Goal: Task Accomplishment & Management: Use online tool/utility

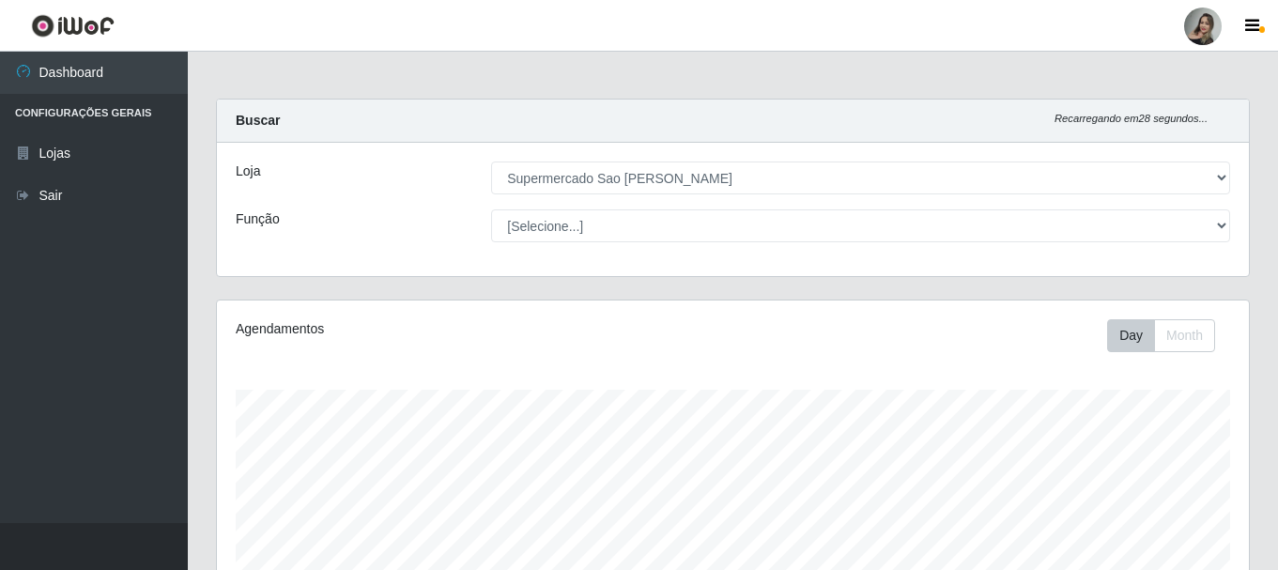
select select "383"
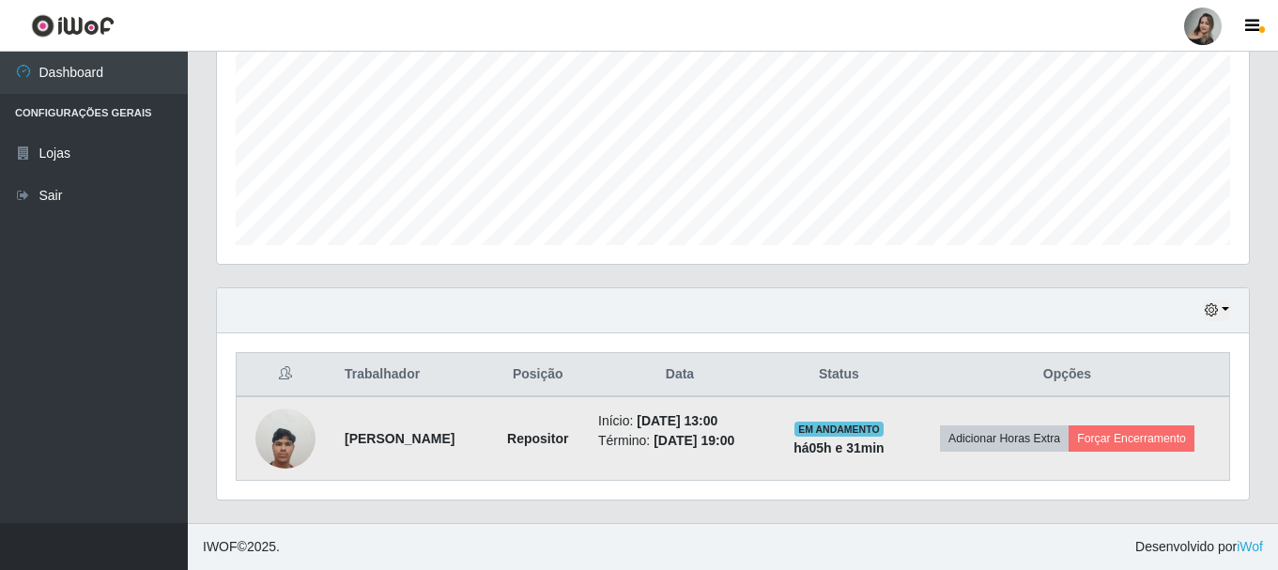
scroll to position [390, 1032]
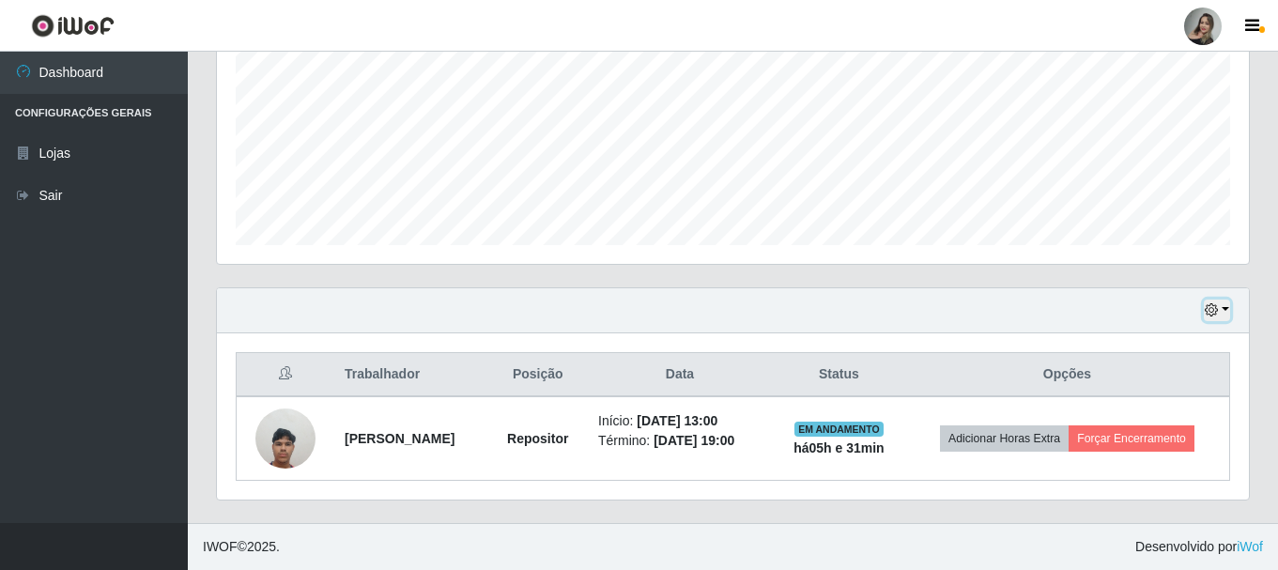
click at [1227, 306] on button "button" at bounding box center [1217, 311] width 26 height 22
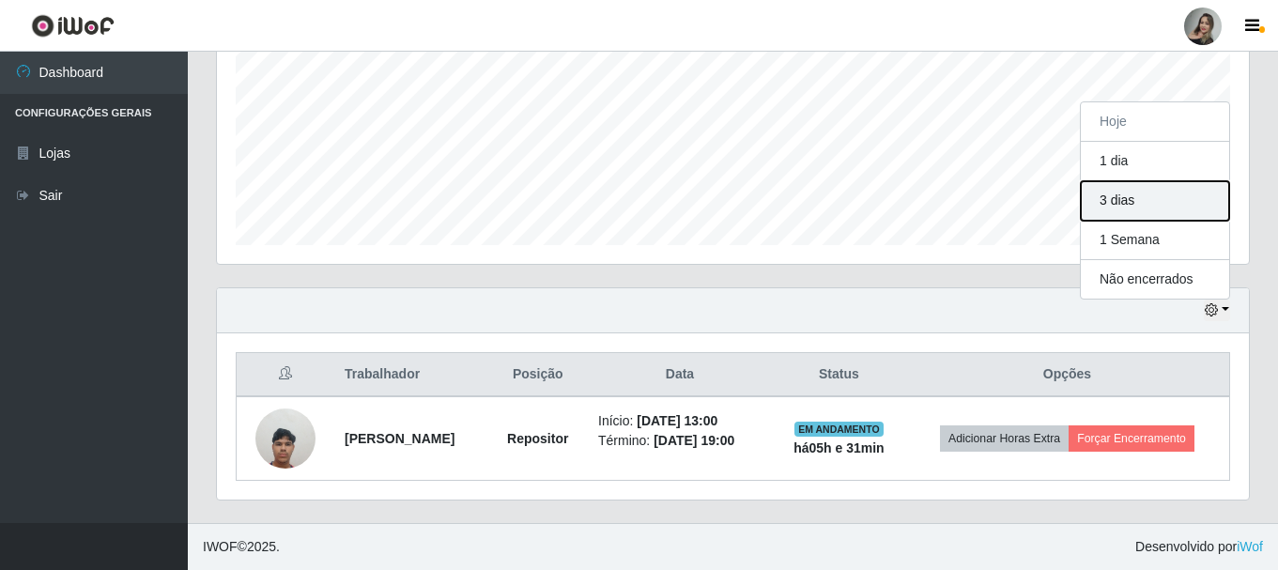
click at [1119, 205] on button "3 dias" at bounding box center [1155, 200] width 148 height 39
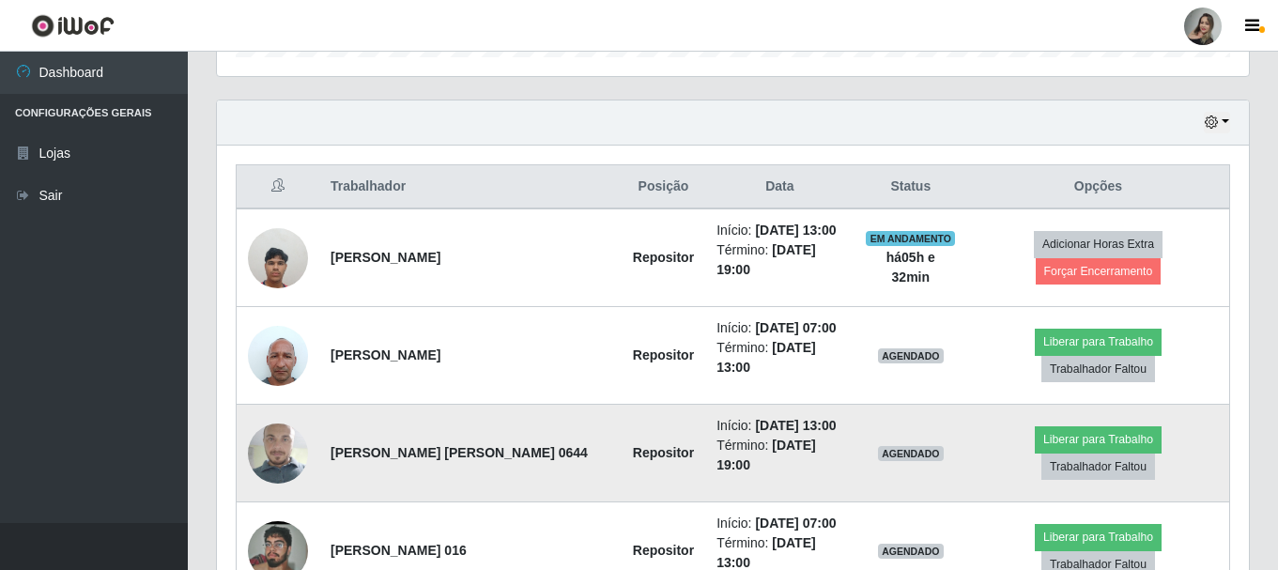
scroll to position [708, 0]
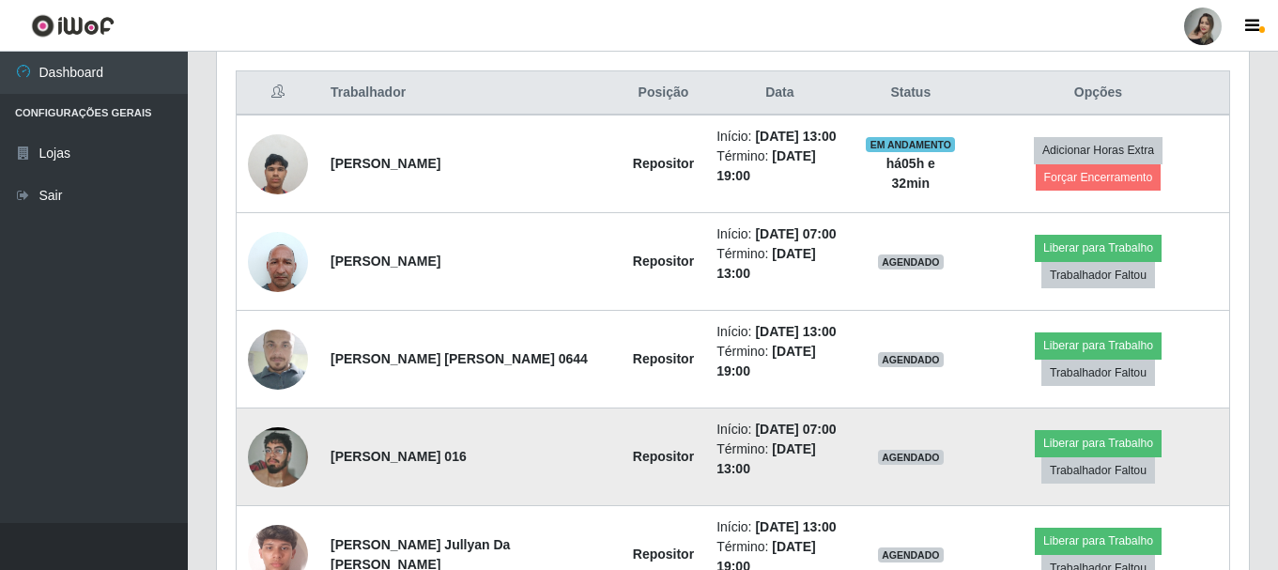
click at [287, 412] on img at bounding box center [278, 456] width 60 height 133
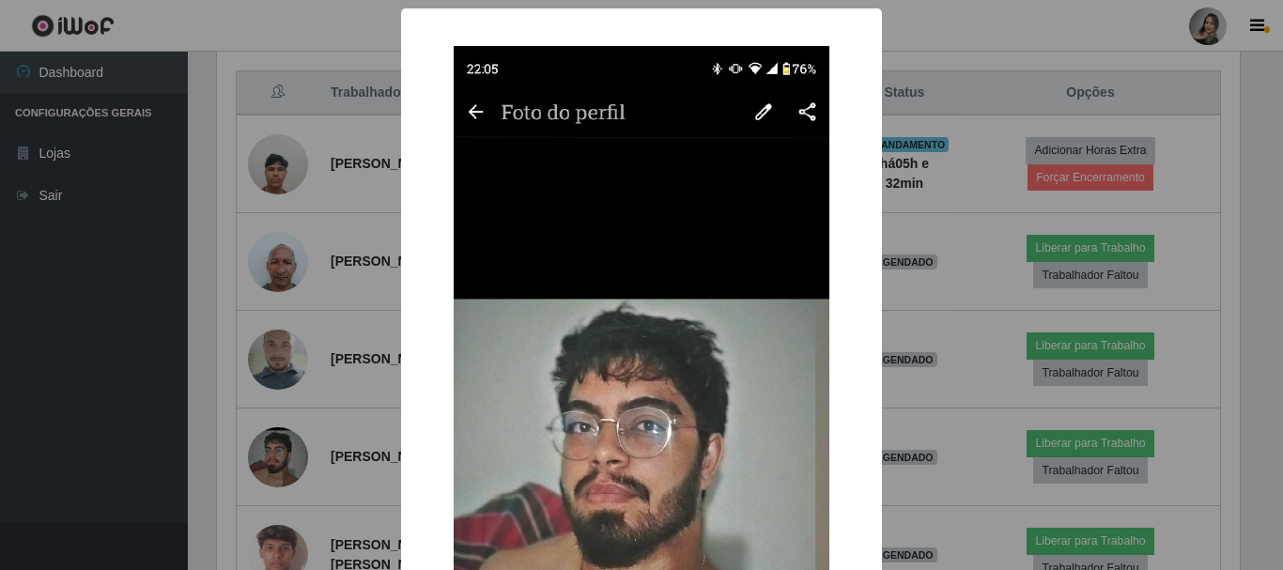
click at [579, 432] on img at bounding box center [642, 463] width 376 height 835
click at [462, 108] on img at bounding box center [642, 463] width 376 height 835
click at [468, 108] on img at bounding box center [642, 463] width 376 height 835
click at [365, 363] on div "× OK Cancel" at bounding box center [641, 285] width 1283 height 570
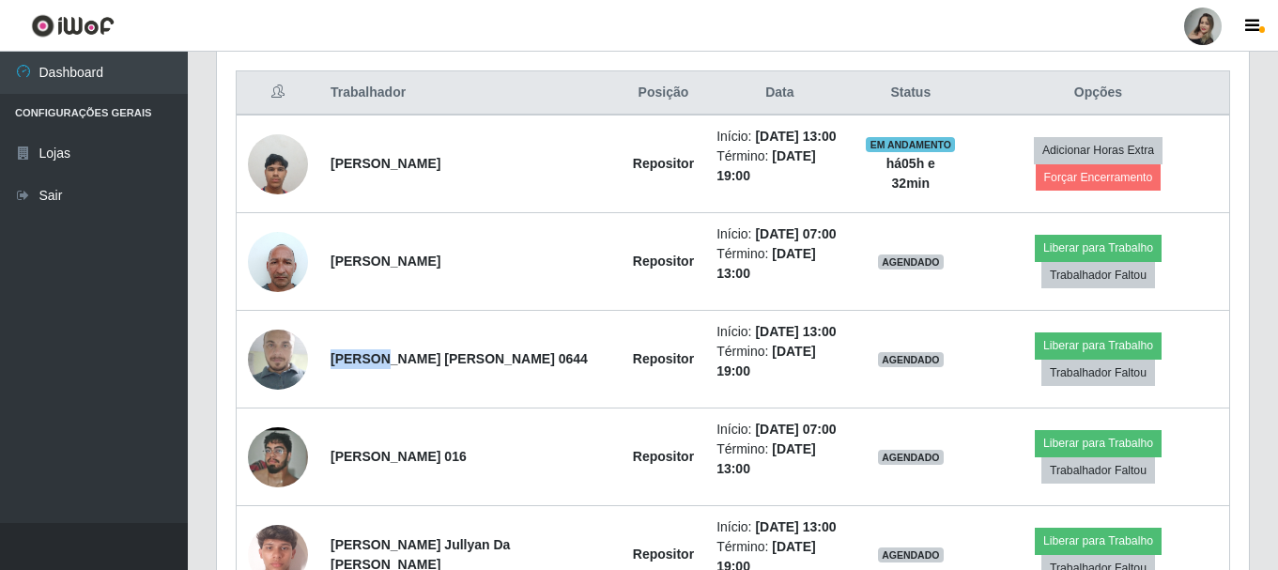
scroll to position [390, 1032]
click at [365, 363] on td "[PERSON_NAME] [PERSON_NAME] 0644" at bounding box center [470, 360] width 302 height 98
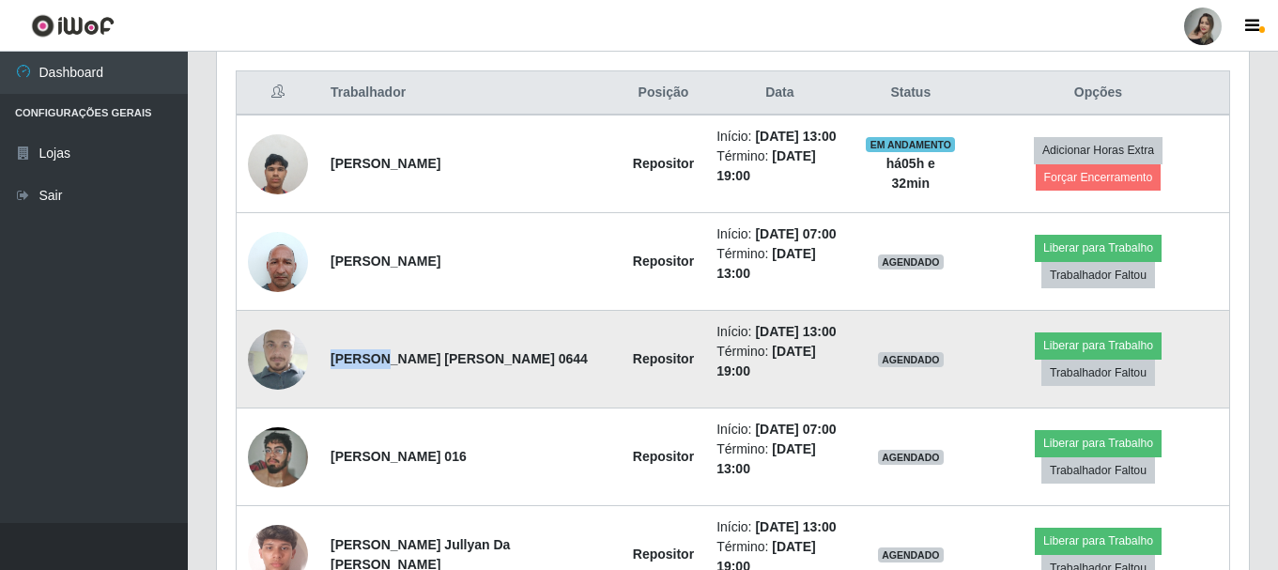
scroll to position [802, 0]
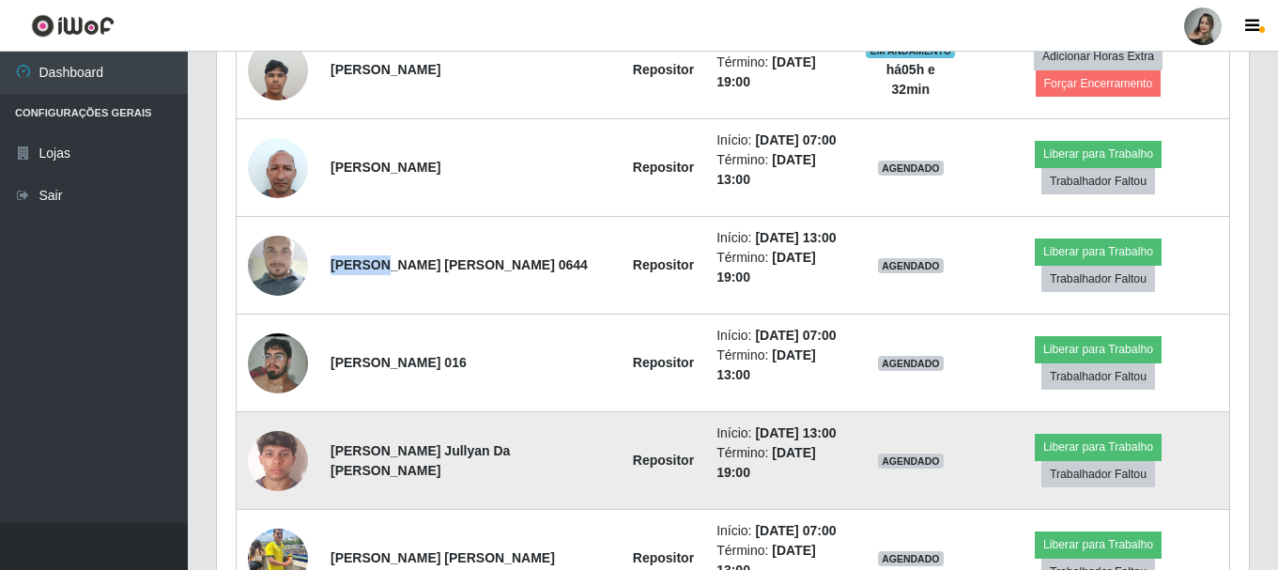
click at [289, 410] on img at bounding box center [278, 461] width 60 height 107
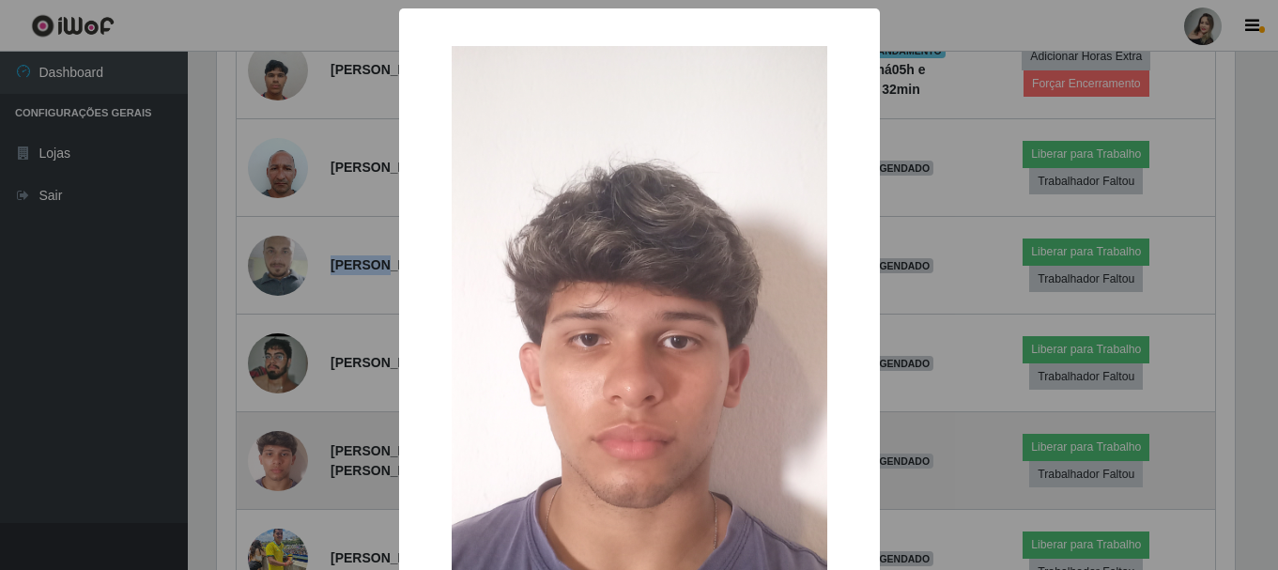
scroll to position [390, 1023]
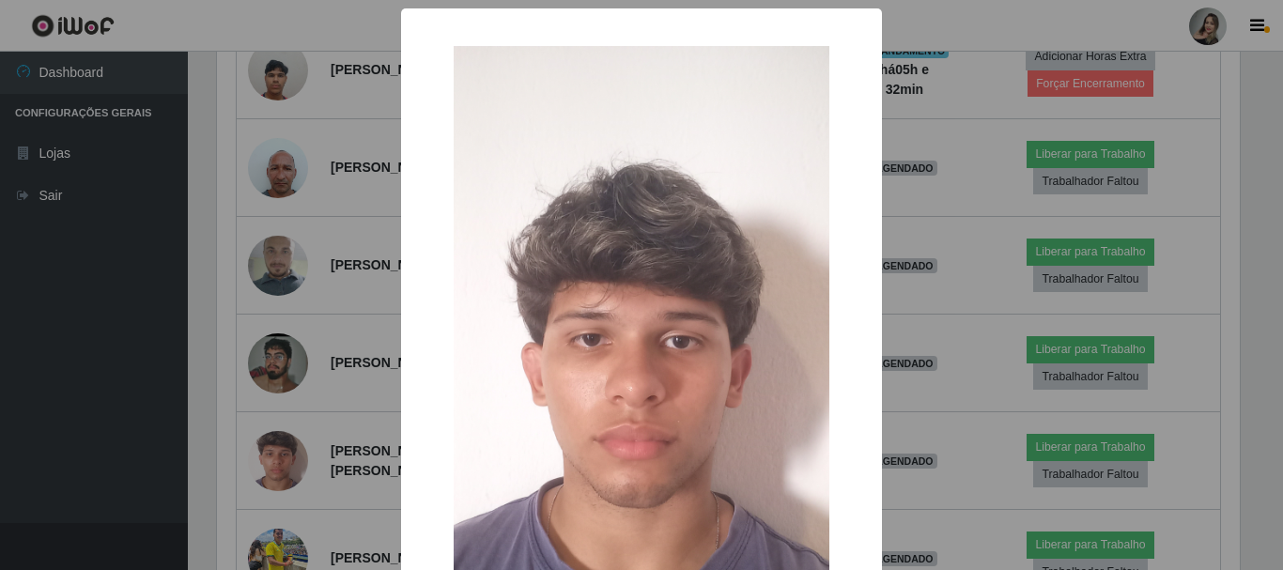
click at [364, 420] on div "× OK Cancel" at bounding box center [641, 285] width 1283 height 570
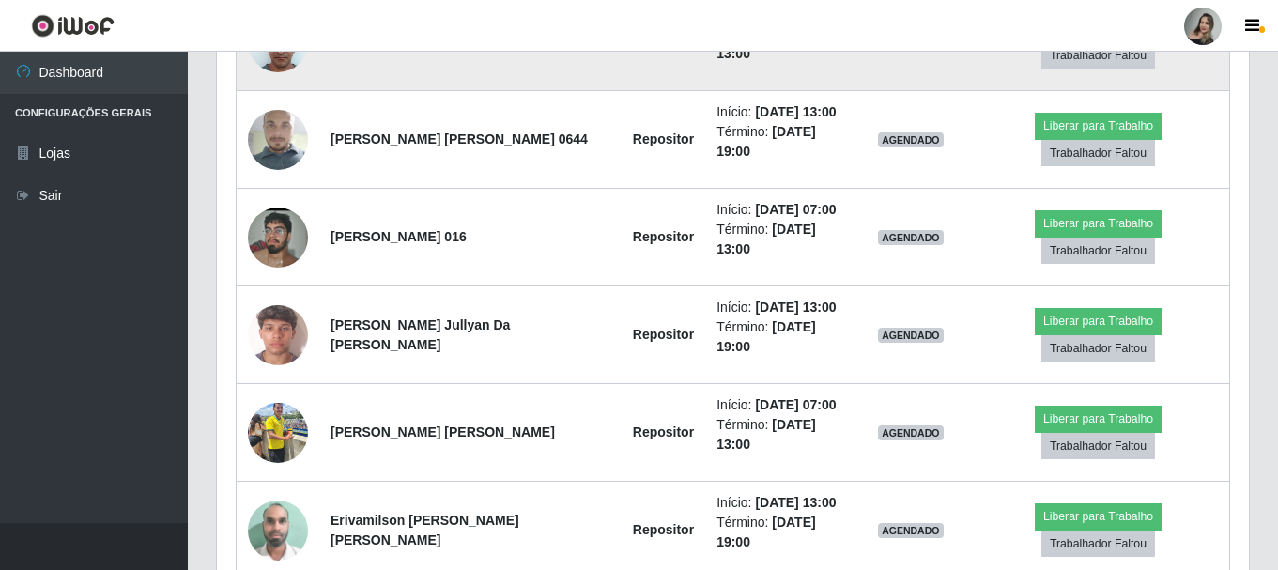
scroll to position [552, 0]
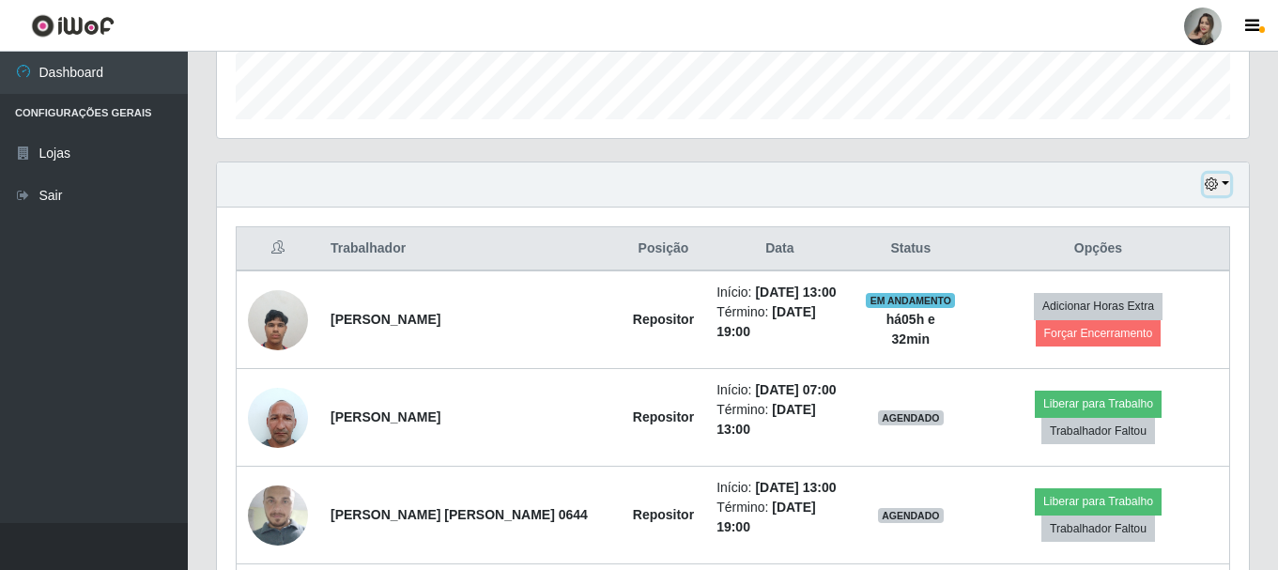
click at [1227, 184] on button "button" at bounding box center [1217, 185] width 26 height 22
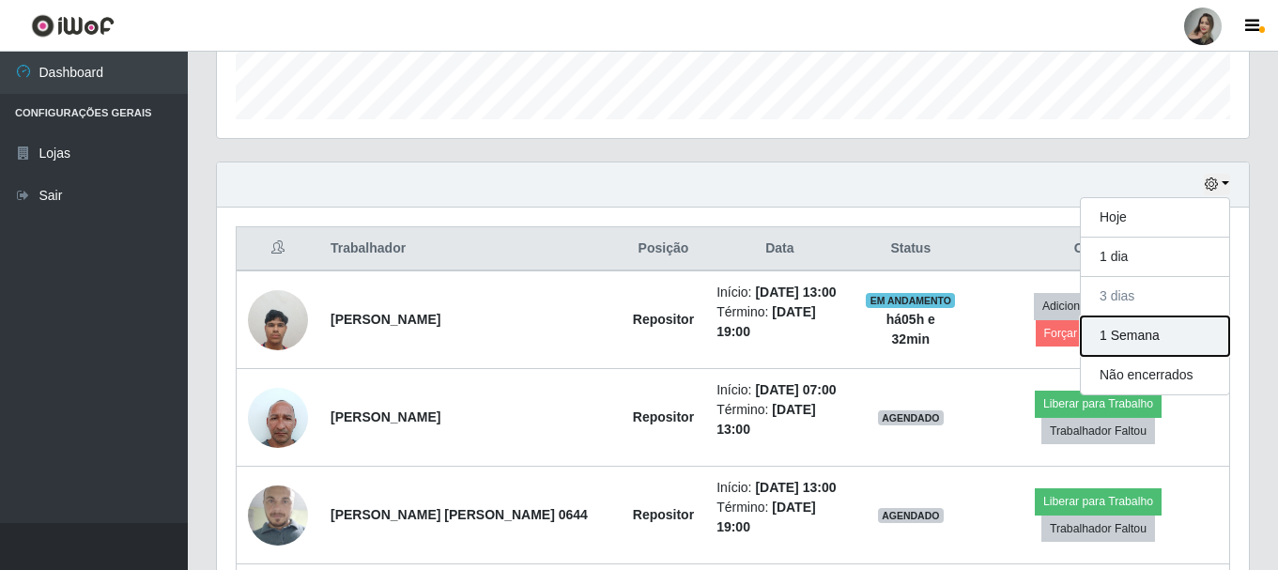
click at [1119, 340] on button "1 Semana" at bounding box center [1155, 335] width 148 height 39
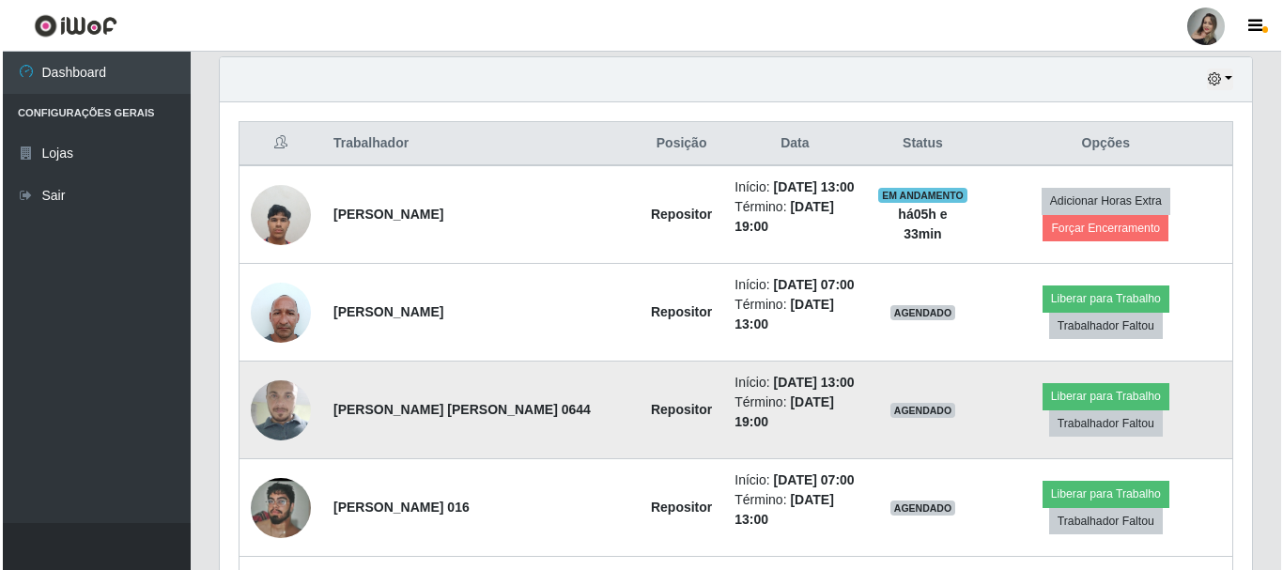
scroll to position [563, 0]
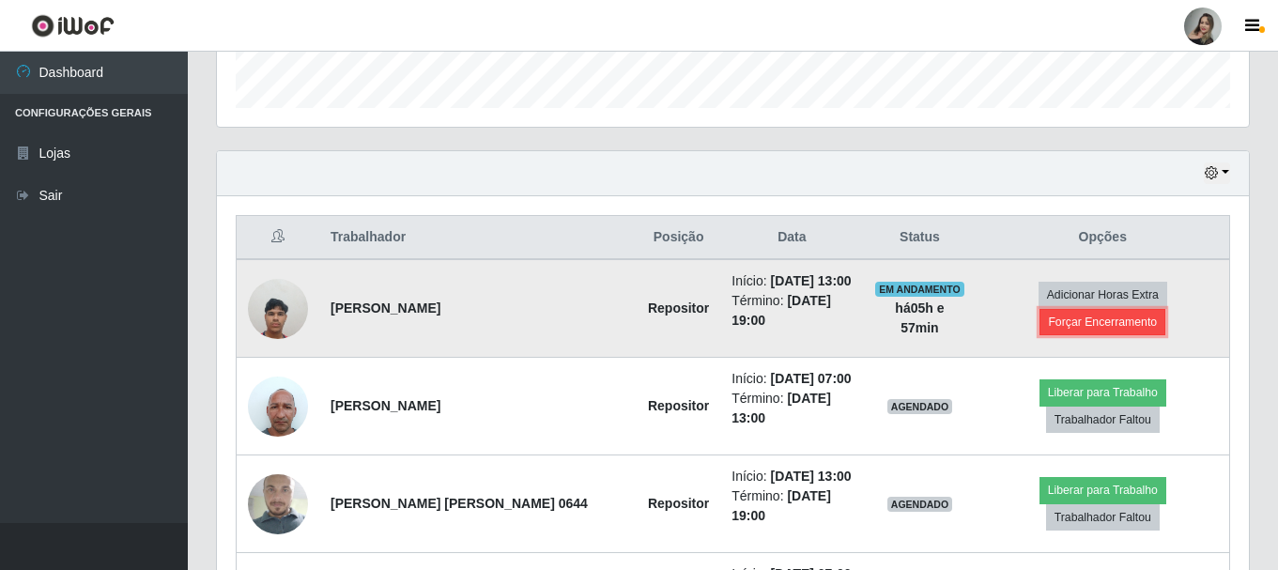
click at [1053, 325] on button "Forçar Encerramento" at bounding box center [1103, 322] width 126 height 26
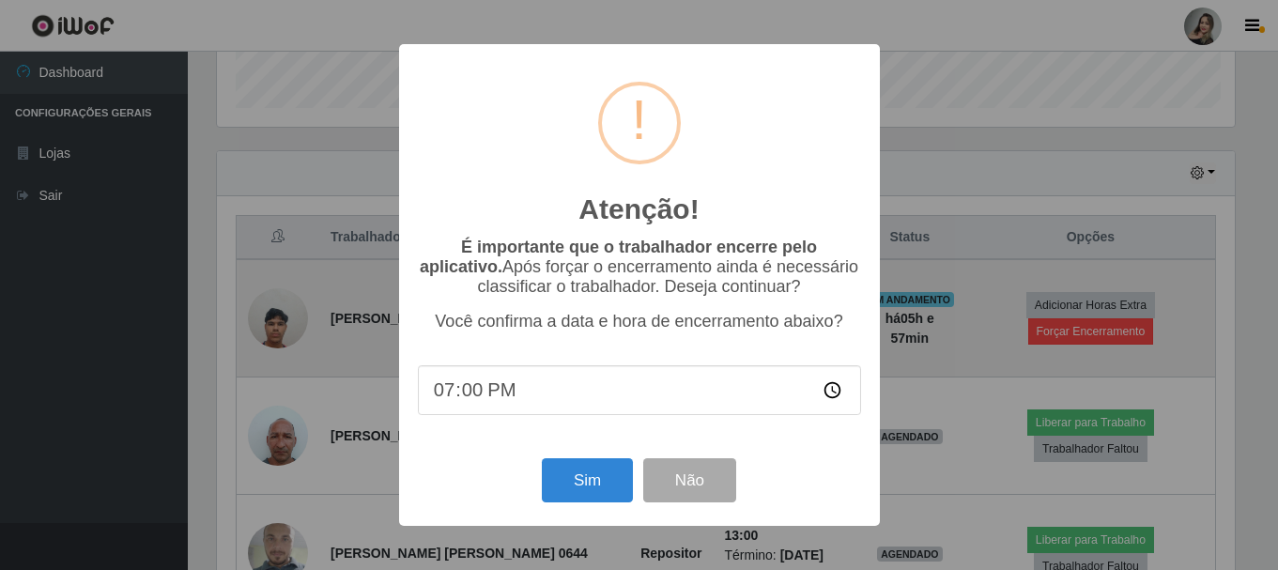
scroll to position [390, 1023]
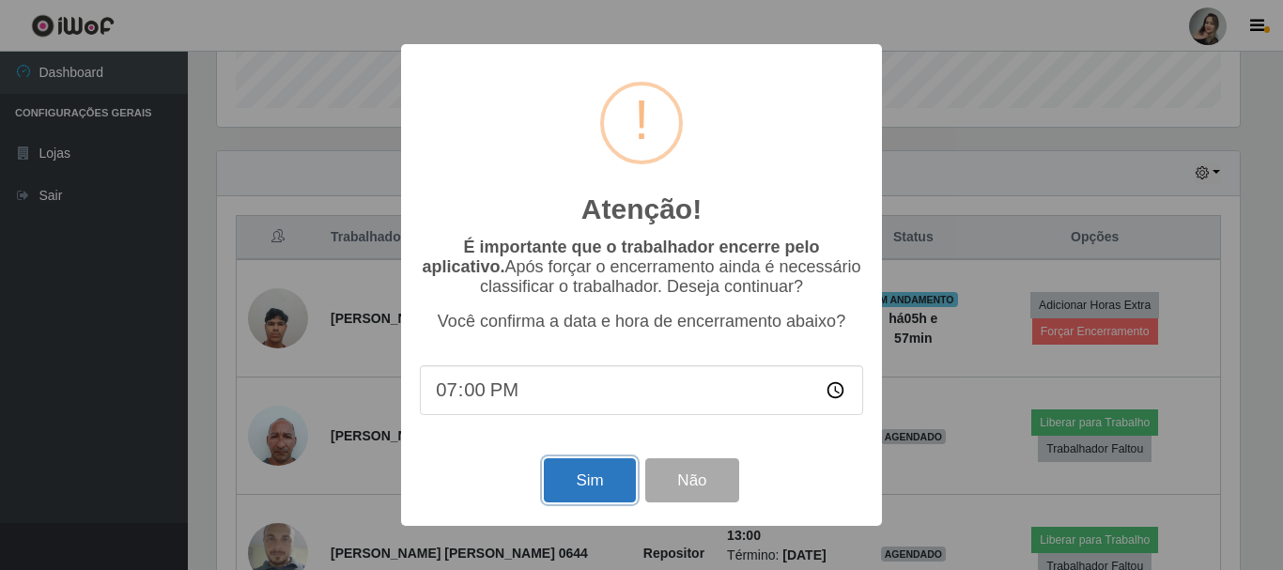
click at [598, 493] on button "Sim" at bounding box center [589, 480] width 91 height 44
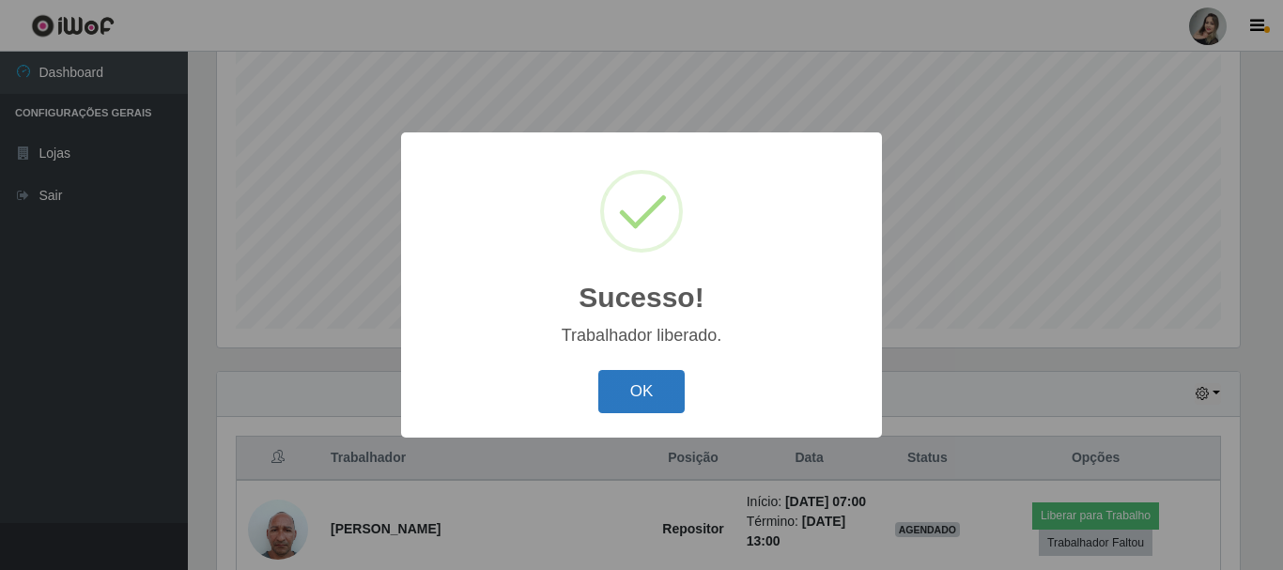
click at [657, 395] on button "OK" at bounding box center [641, 392] width 87 height 44
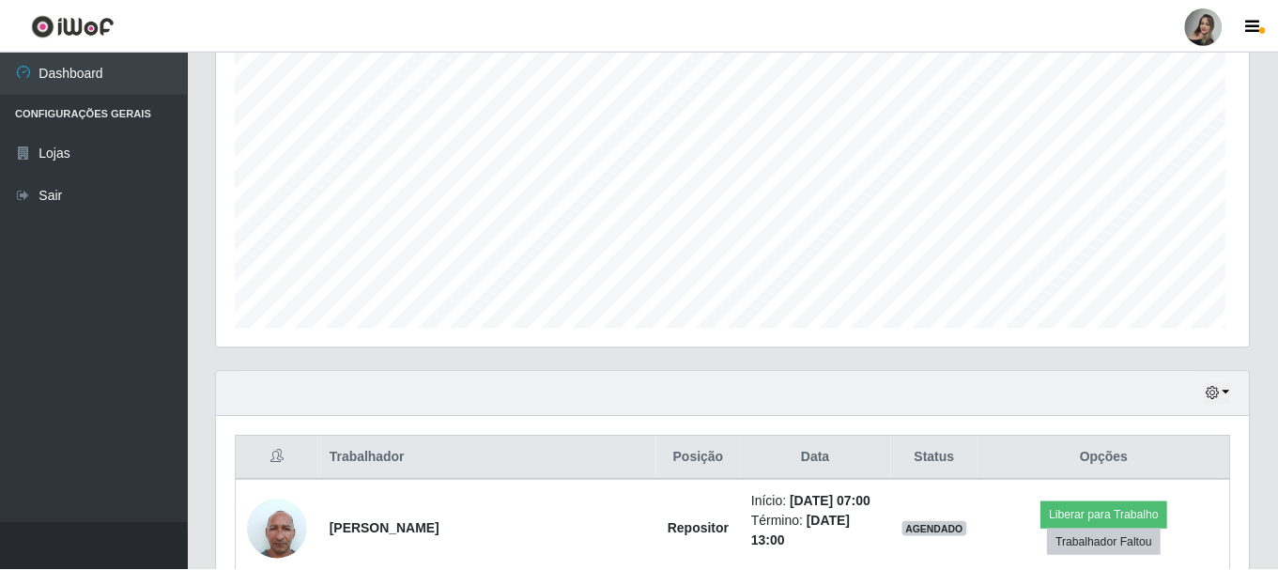
scroll to position [390, 1032]
